Goal: Use online tool/utility: Use online tool/utility

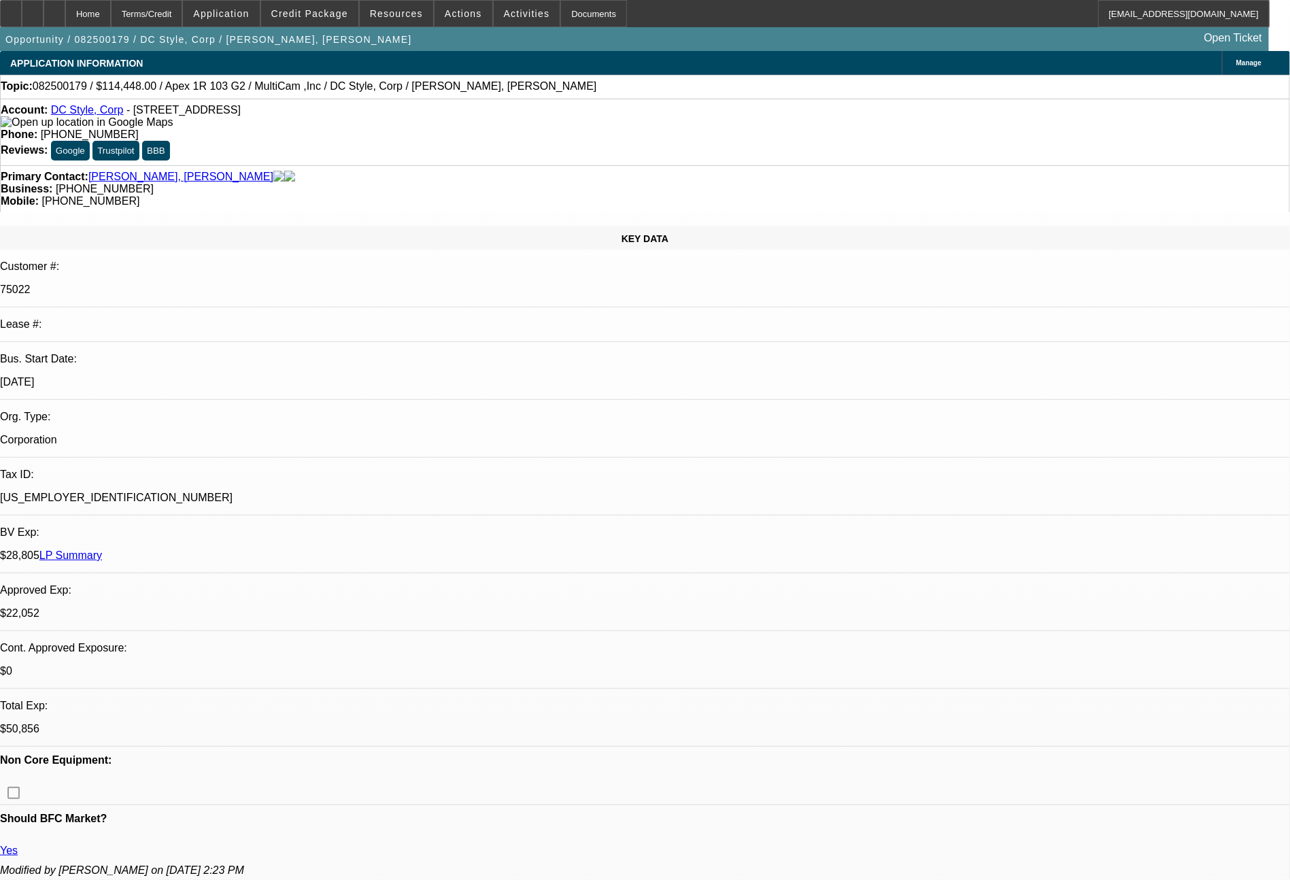
select select "0"
select select "6"
select select "0"
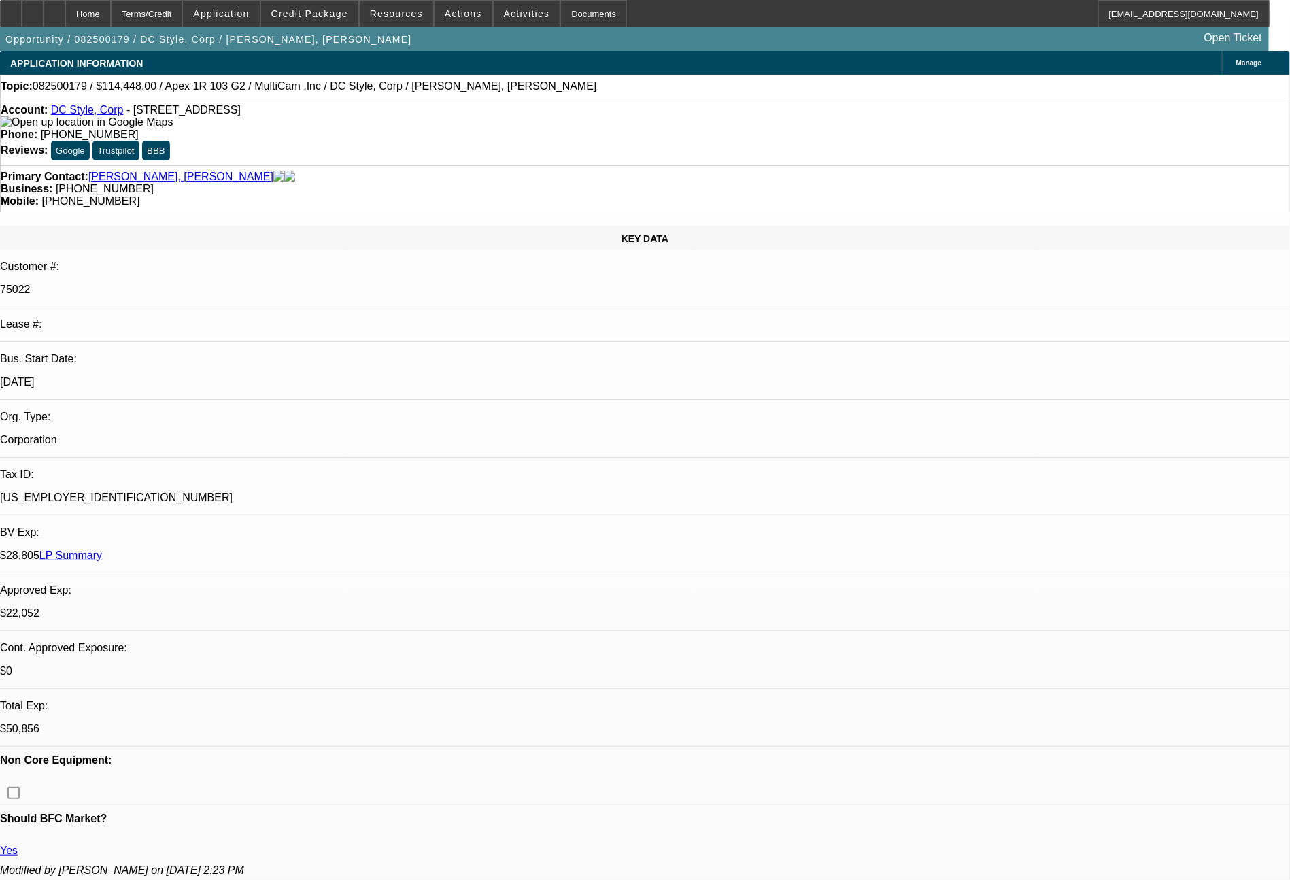
select select "0"
select select "6"
select select "0"
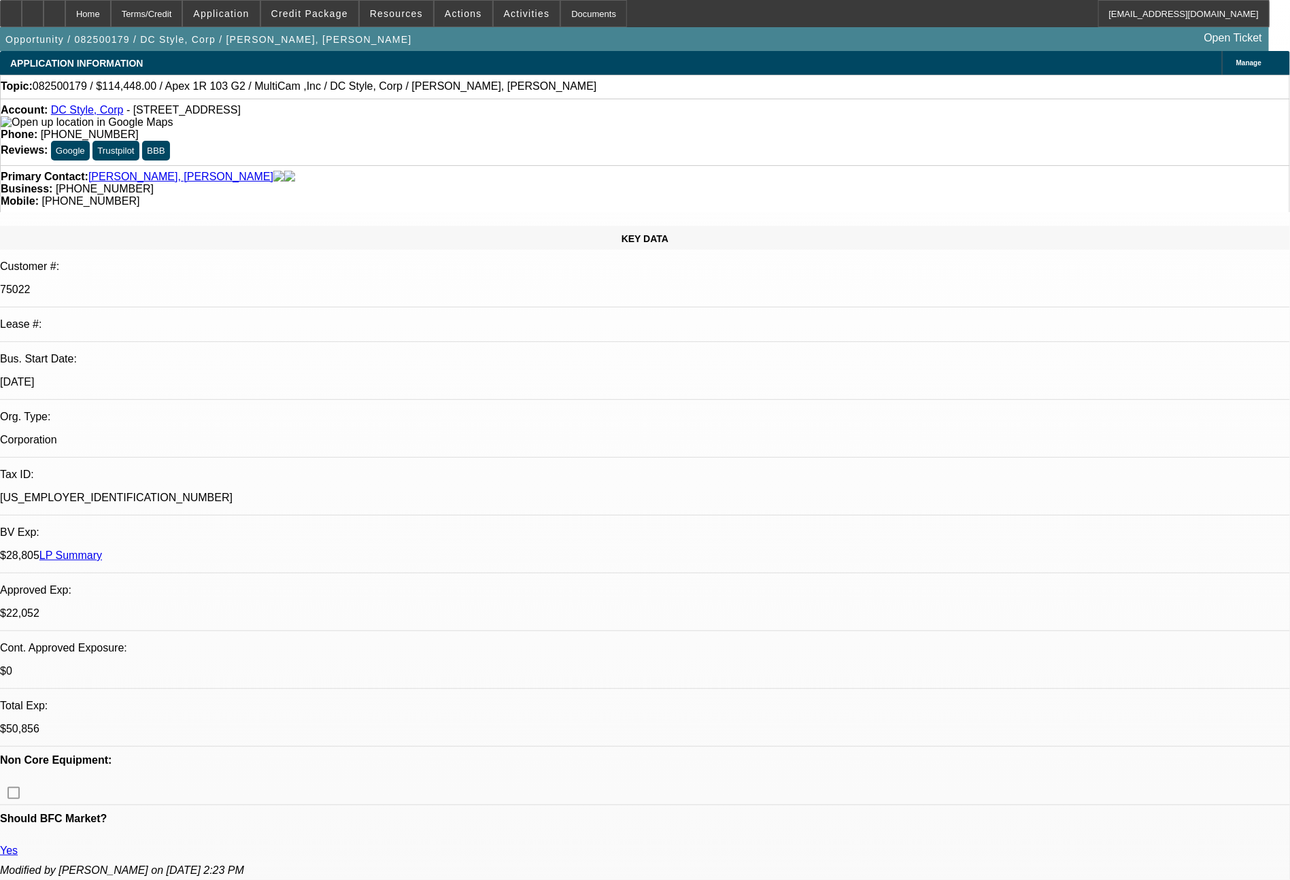
select select "0"
select select "6"
select select "0"
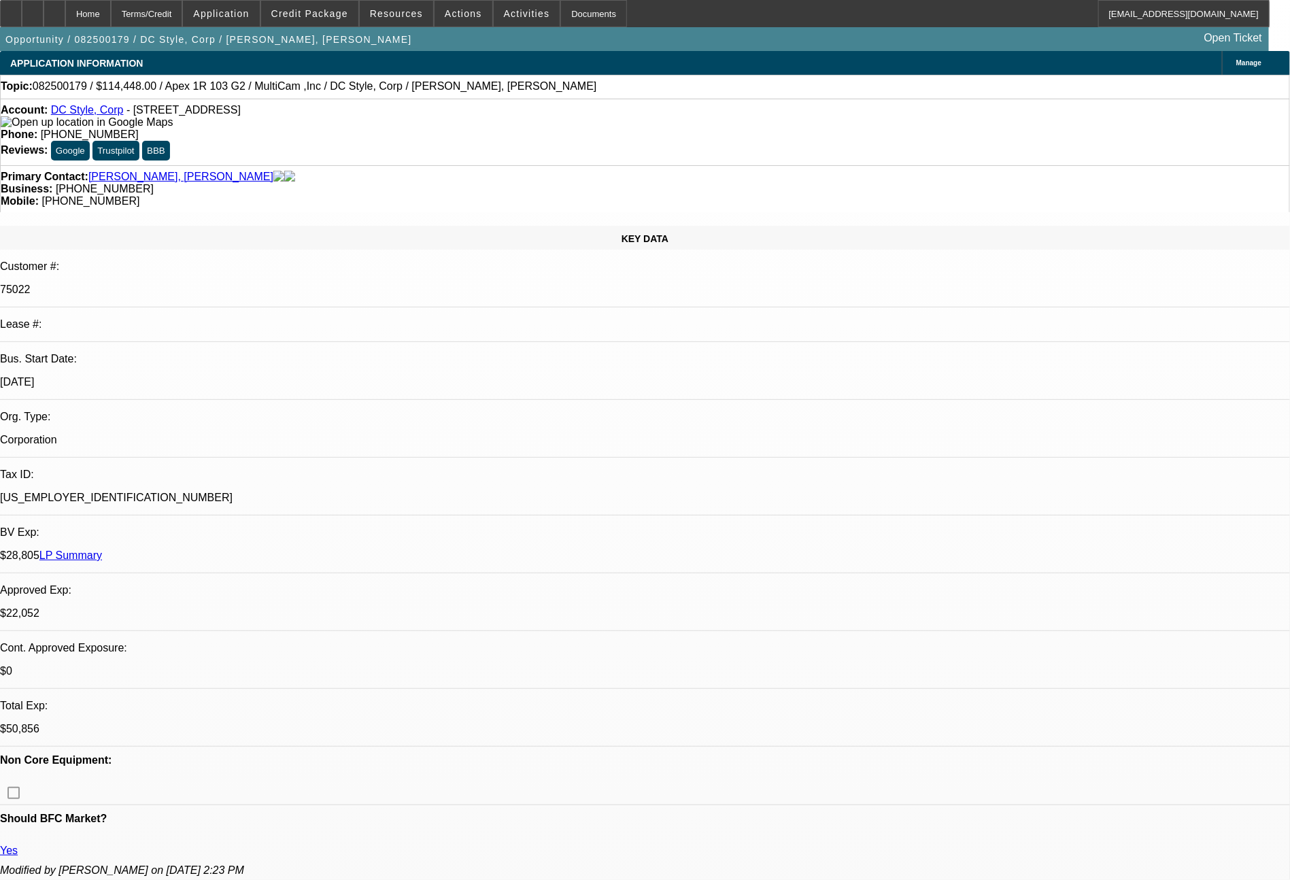
select select "6"
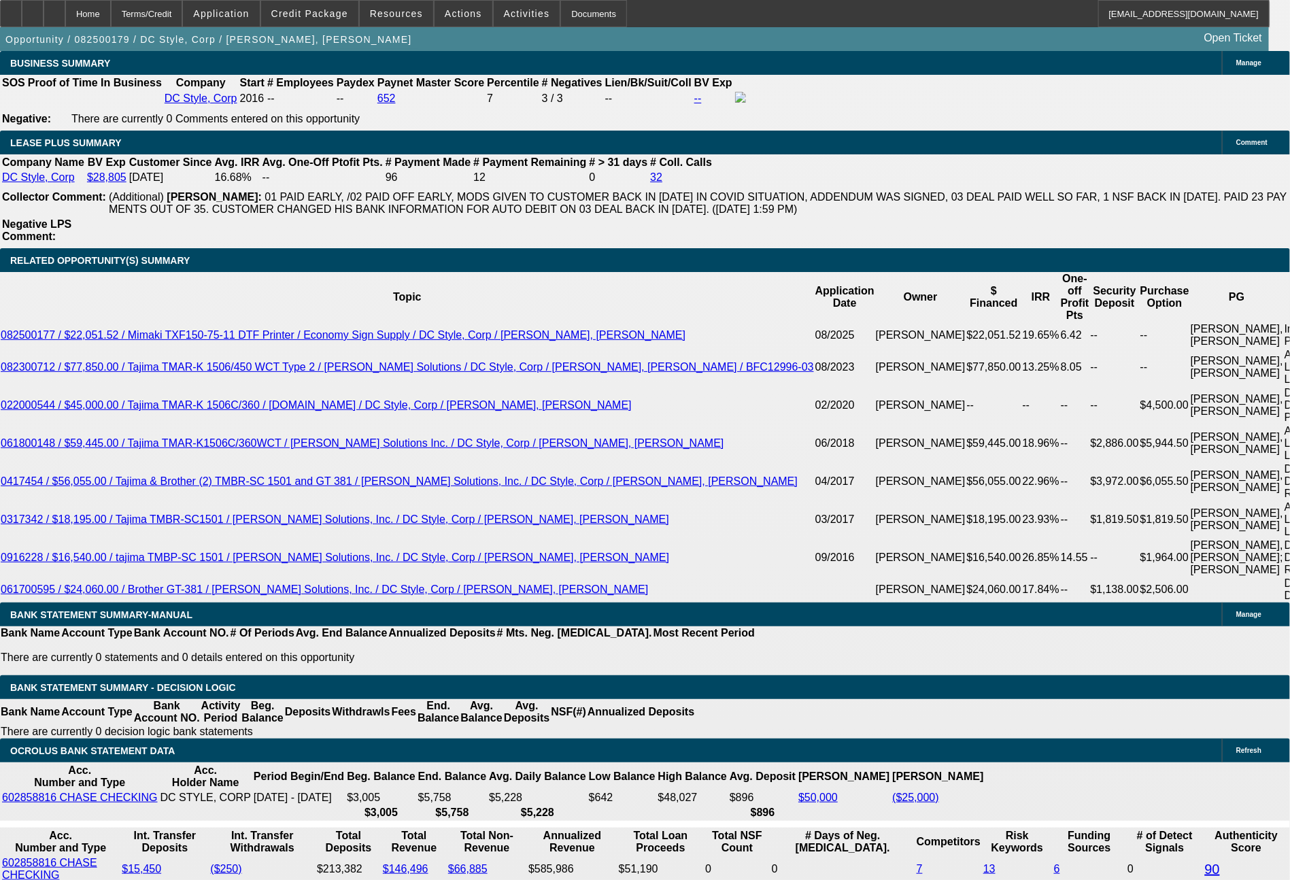
scroll to position [2270, 0]
